Goal: Information Seeking & Learning: Find contact information

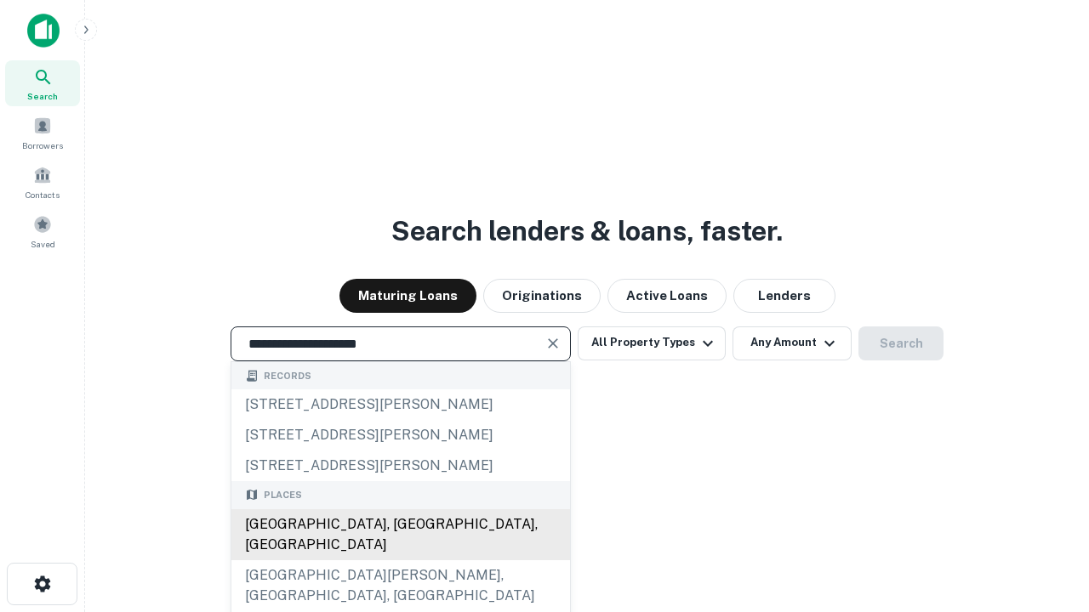
click at [400, 561] on div "Santa Monica, CA, USA" at bounding box center [400, 534] width 339 height 51
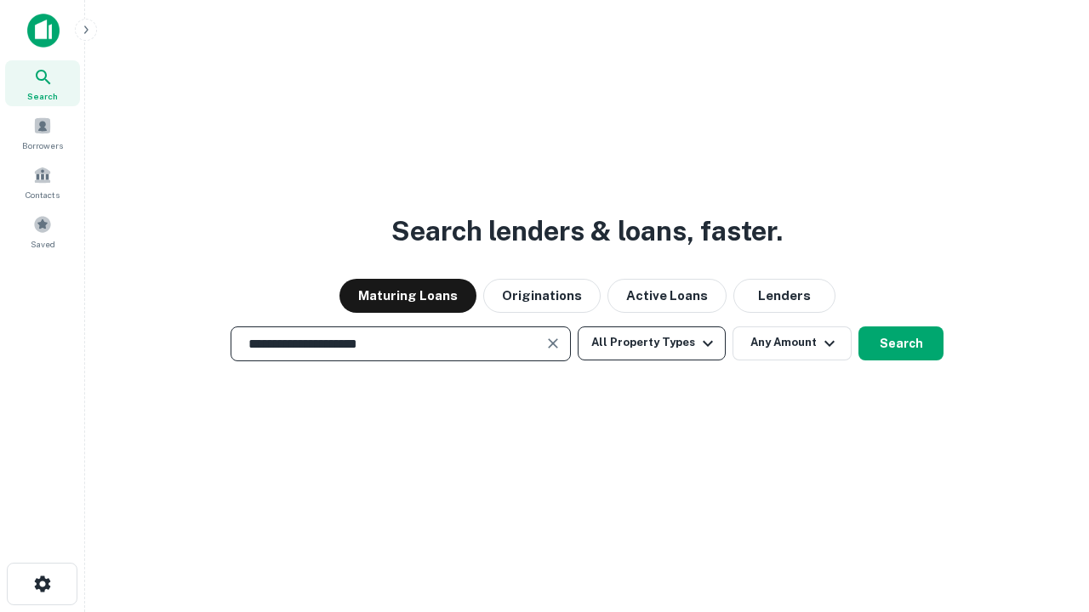
type input "**********"
click at [652, 343] on button "All Property Types" at bounding box center [652, 344] width 148 height 34
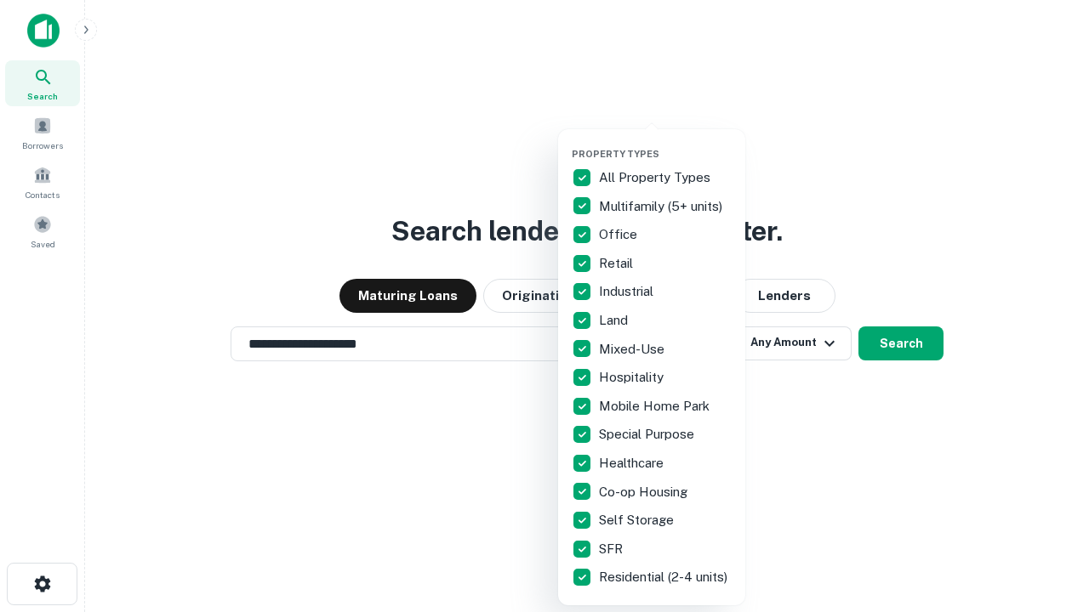
click at [665, 143] on button "button" at bounding box center [665, 143] width 187 height 1
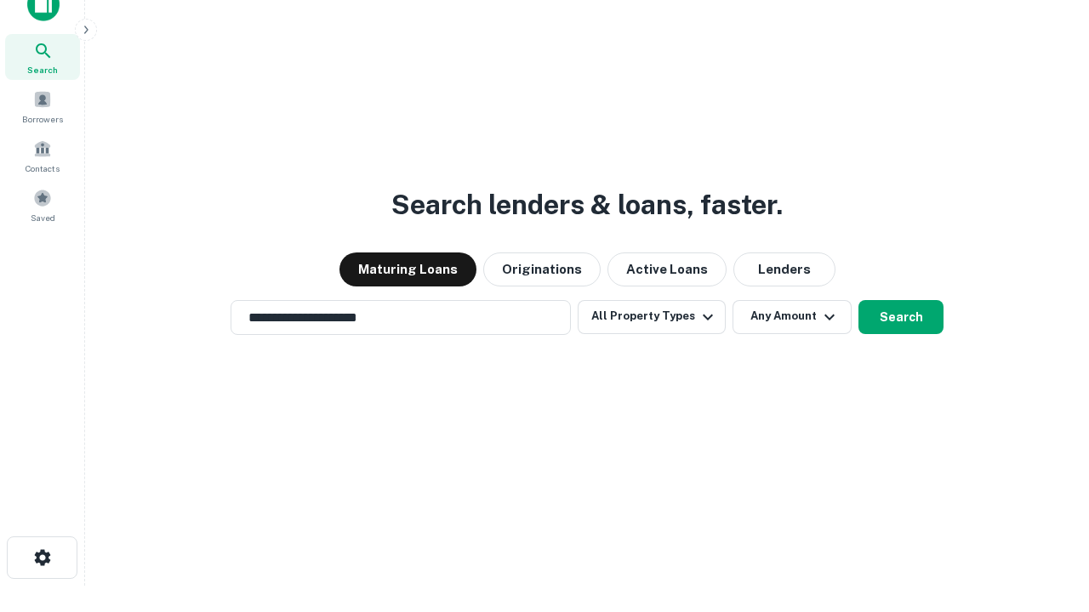
scroll to position [10, 205]
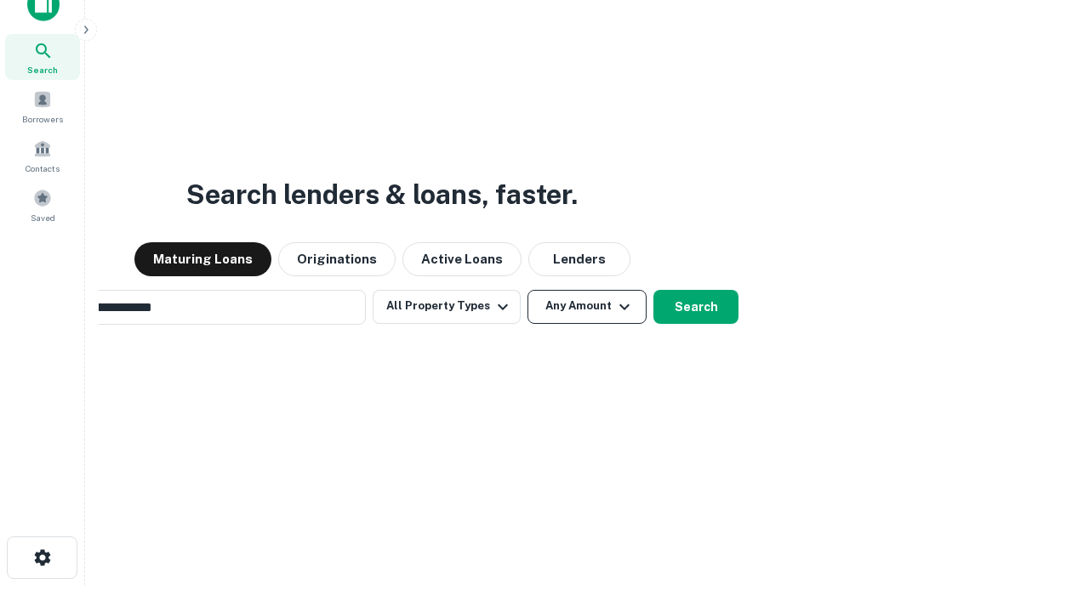
click at [527, 290] on button "Any Amount" at bounding box center [586, 307] width 119 height 34
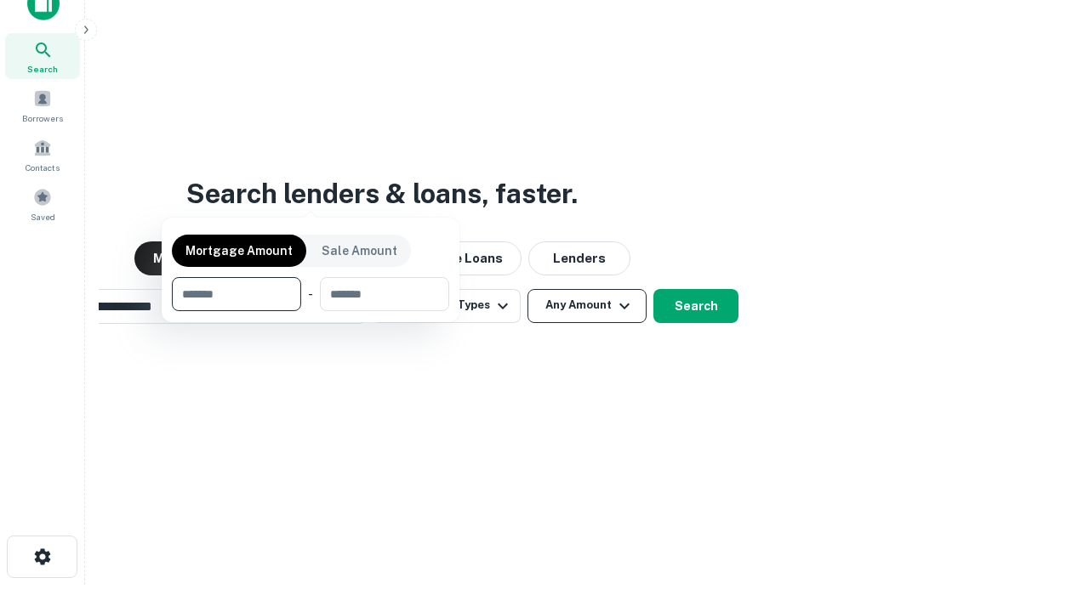
scroll to position [122, 481]
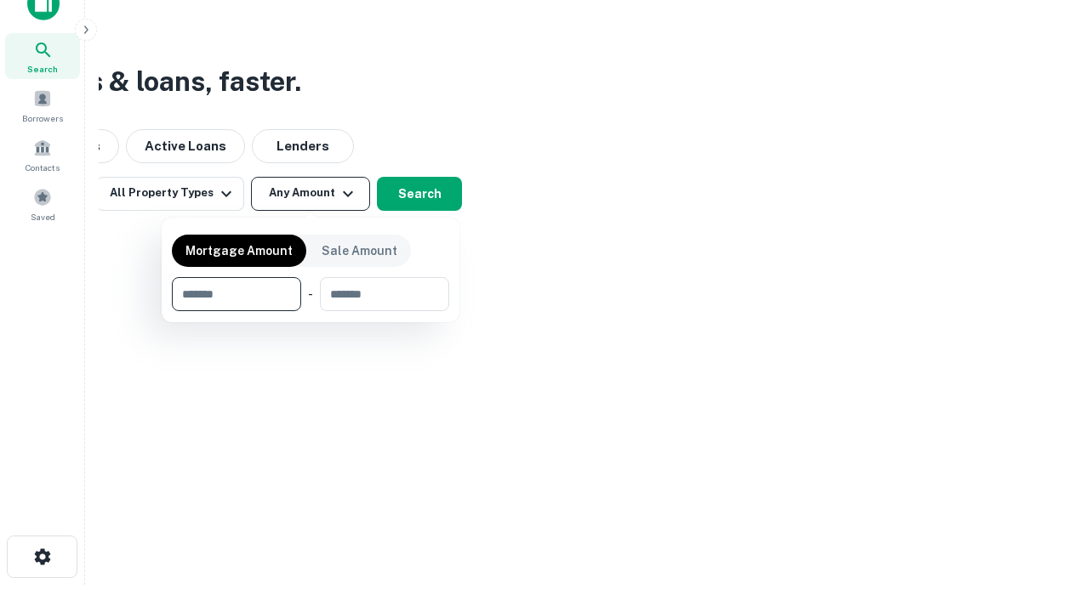
type input "*******"
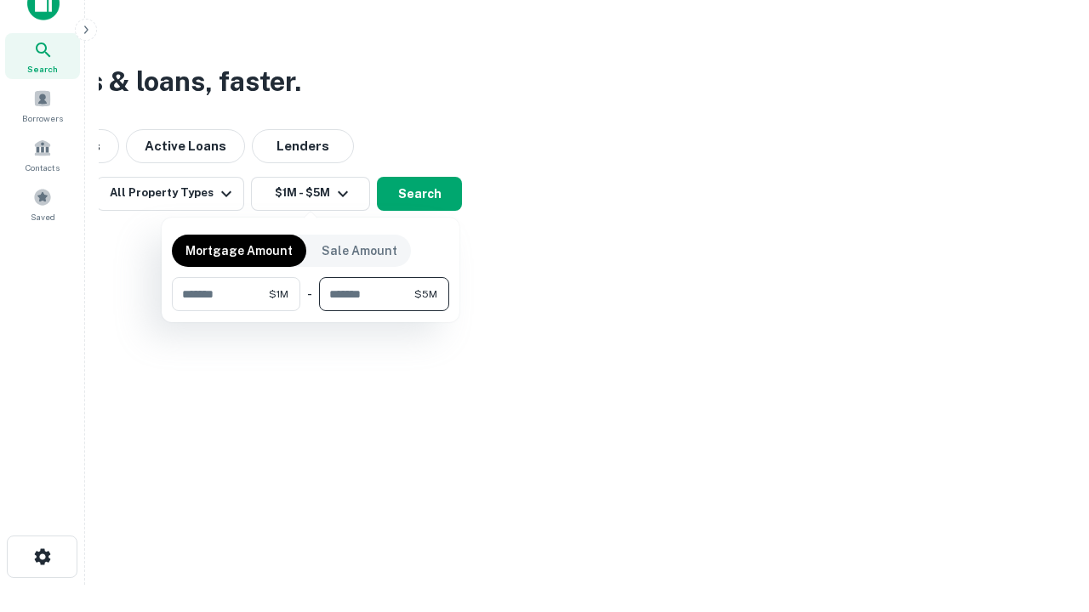
type input "*******"
click at [310, 311] on button "button" at bounding box center [310, 311] width 277 height 1
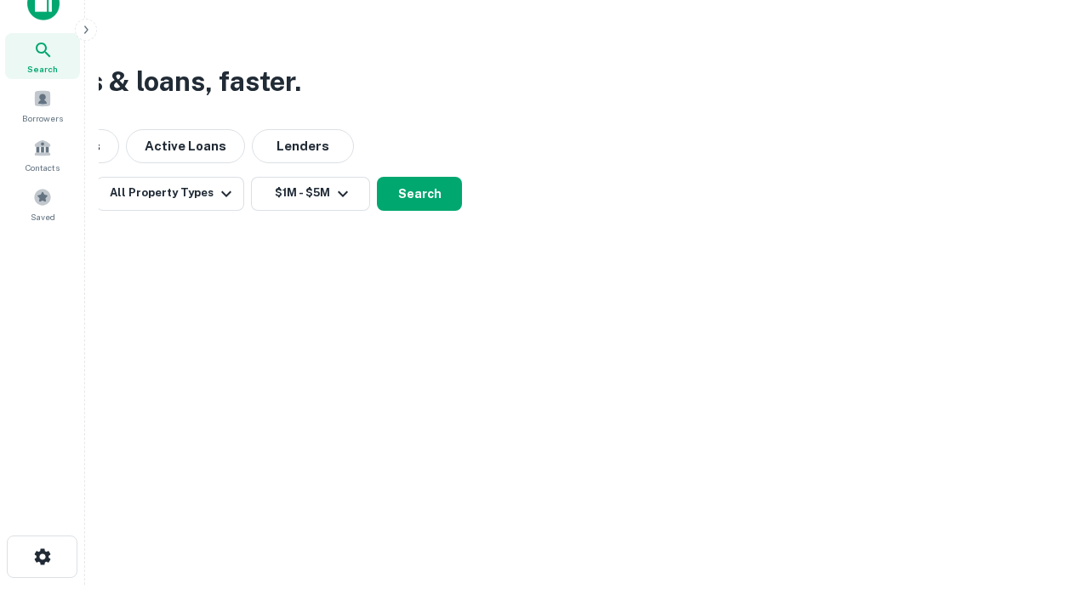
scroll to position [10, 314]
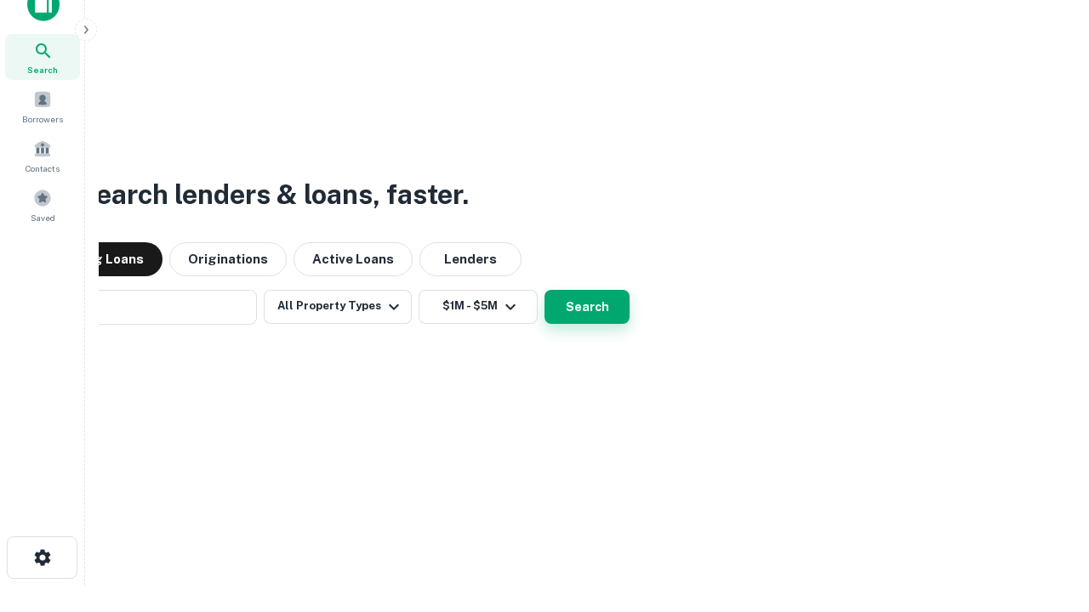
click at [544, 290] on button "Search" at bounding box center [586, 307] width 85 height 34
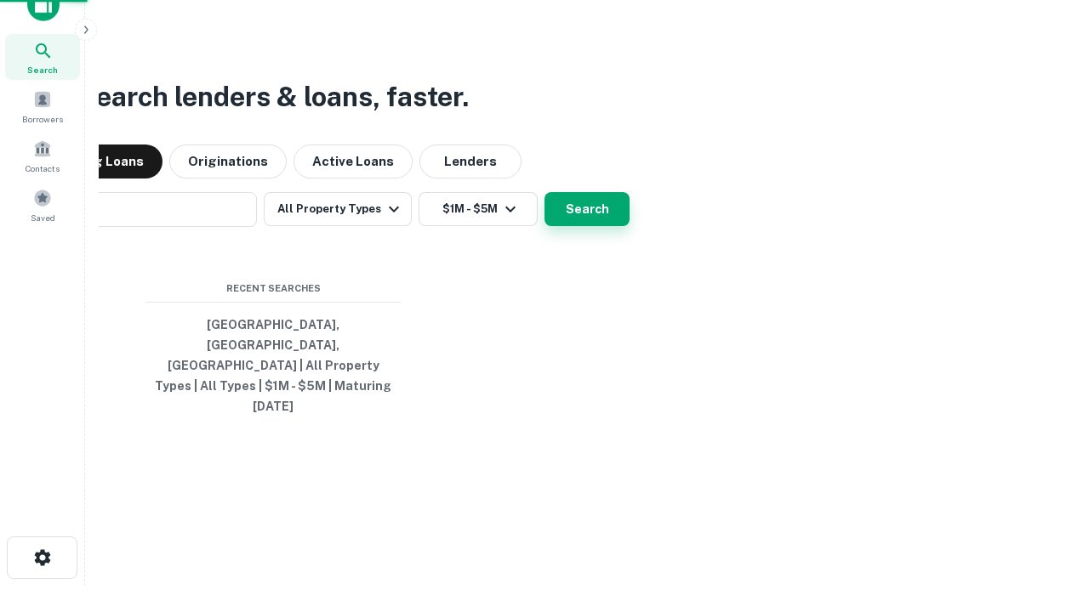
scroll to position [45, 481]
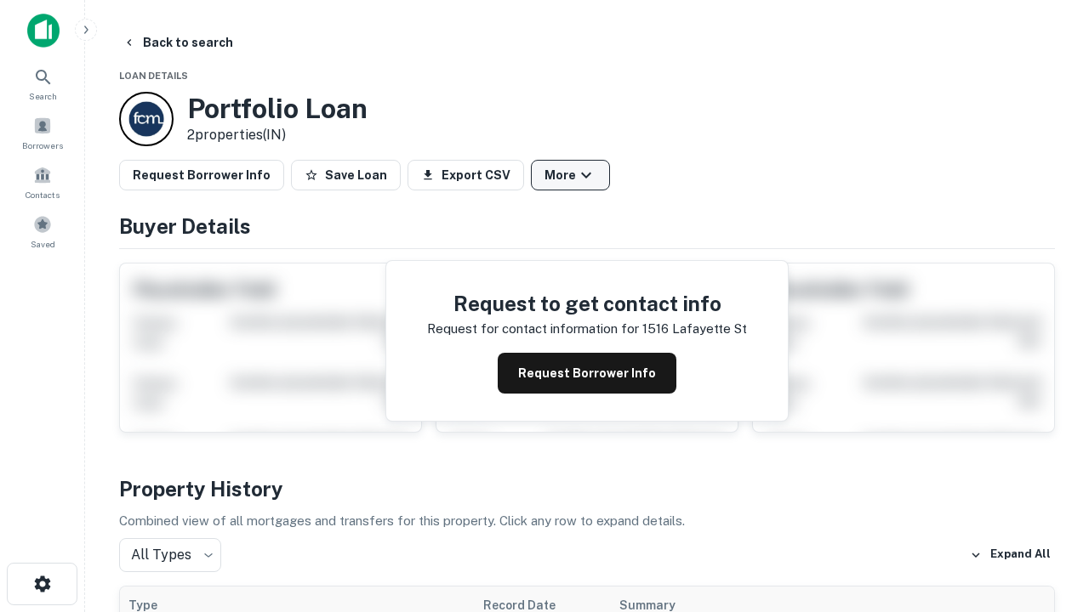
click at [570, 175] on button "More" at bounding box center [570, 175] width 79 height 31
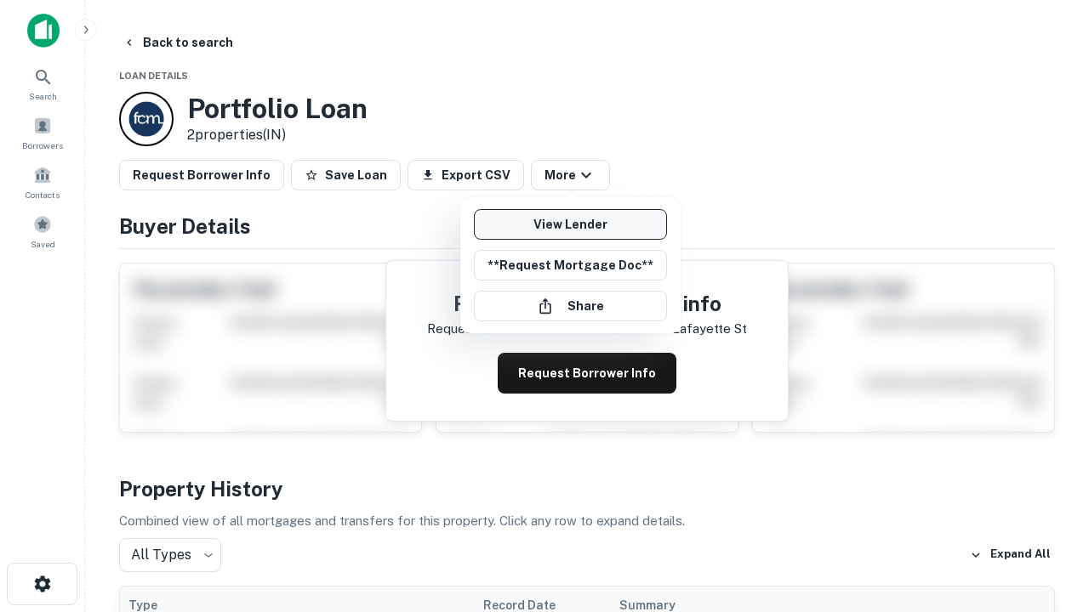
click at [570, 225] on link "View Lender" at bounding box center [570, 224] width 193 height 31
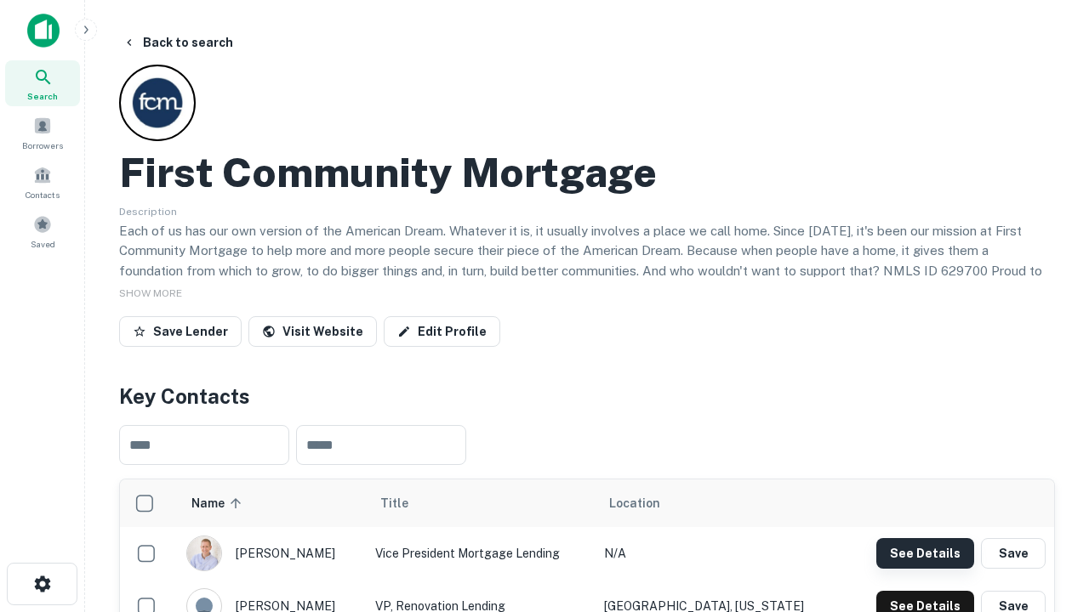
click at [925, 553] on button "See Details" at bounding box center [925, 553] width 98 height 31
click at [42, 584] on icon "button" at bounding box center [42, 584] width 20 height 20
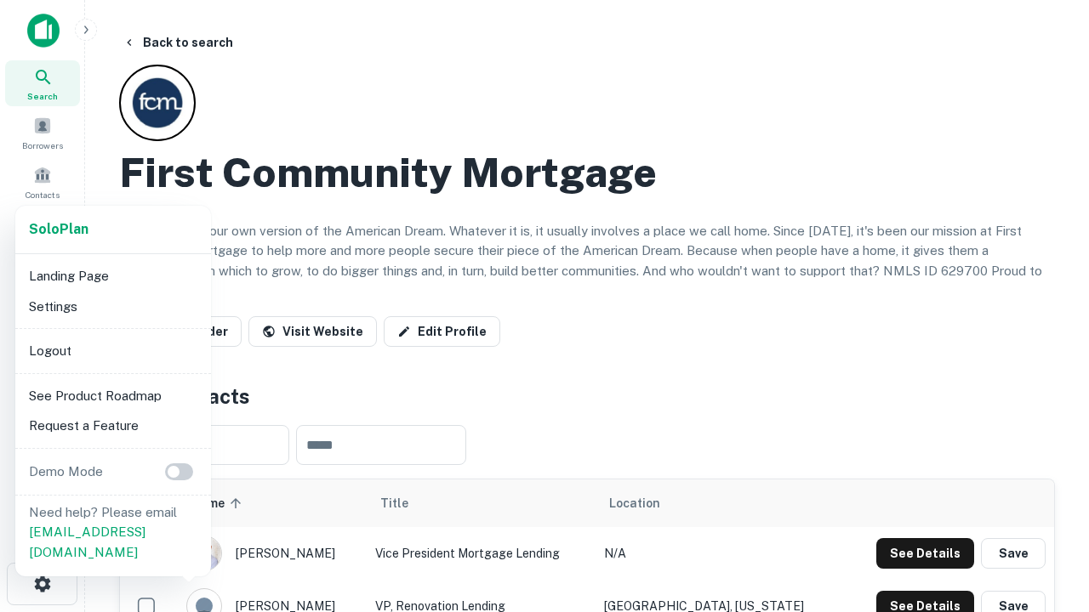
click at [112, 350] on li "Logout" at bounding box center [113, 351] width 182 height 31
